Goal: Find specific page/section: Find specific page/section

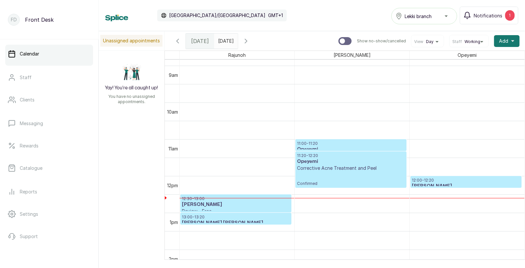
click at [334, 172] on div "11:20 - 12:20 Opeyemi Corrective Acne Treatment and Peel Confirmed" at bounding box center [351, 169] width 108 height 33
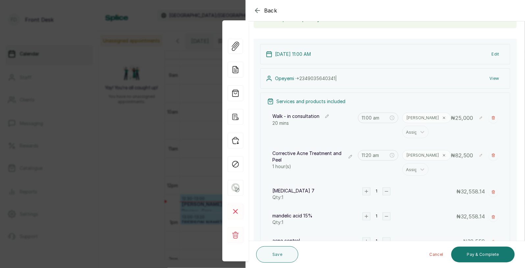
scroll to position [54, 0]
click at [269, 9] on span "Back" at bounding box center [270, 11] width 13 height 8
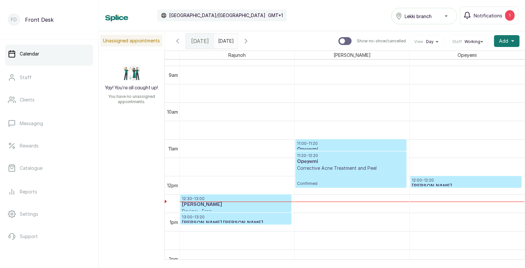
click at [336, 163] on h3 "Opeyemi" at bounding box center [351, 162] width 108 height 7
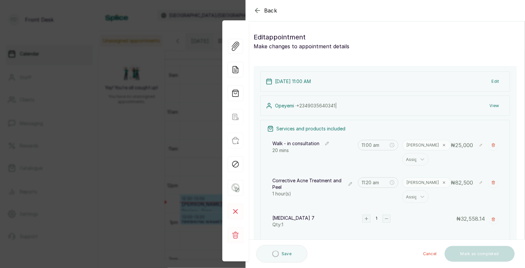
click at [267, 10] on span "Back" at bounding box center [270, 11] width 13 height 8
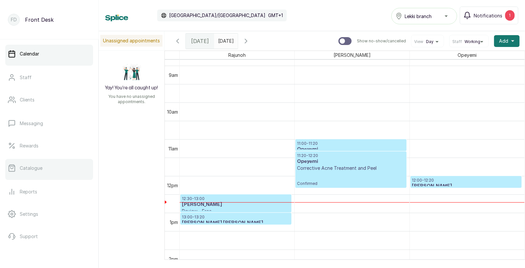
click at [34, 170] on p "Catalogue" at bounding box center [31, 168] width 23 height 7
